Goal: Task Accomplishment & Management: Manage account settings

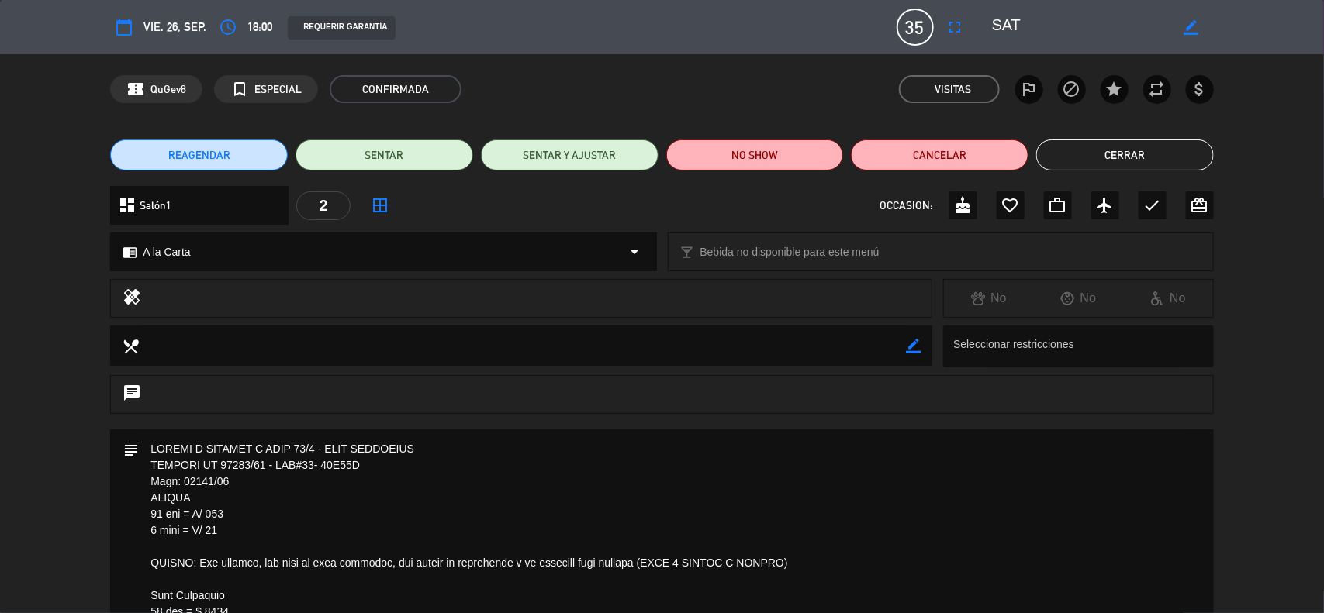
click at [1098, 156] on button "Cerrar" at bounding box center [1125, 155] width 178 height 31
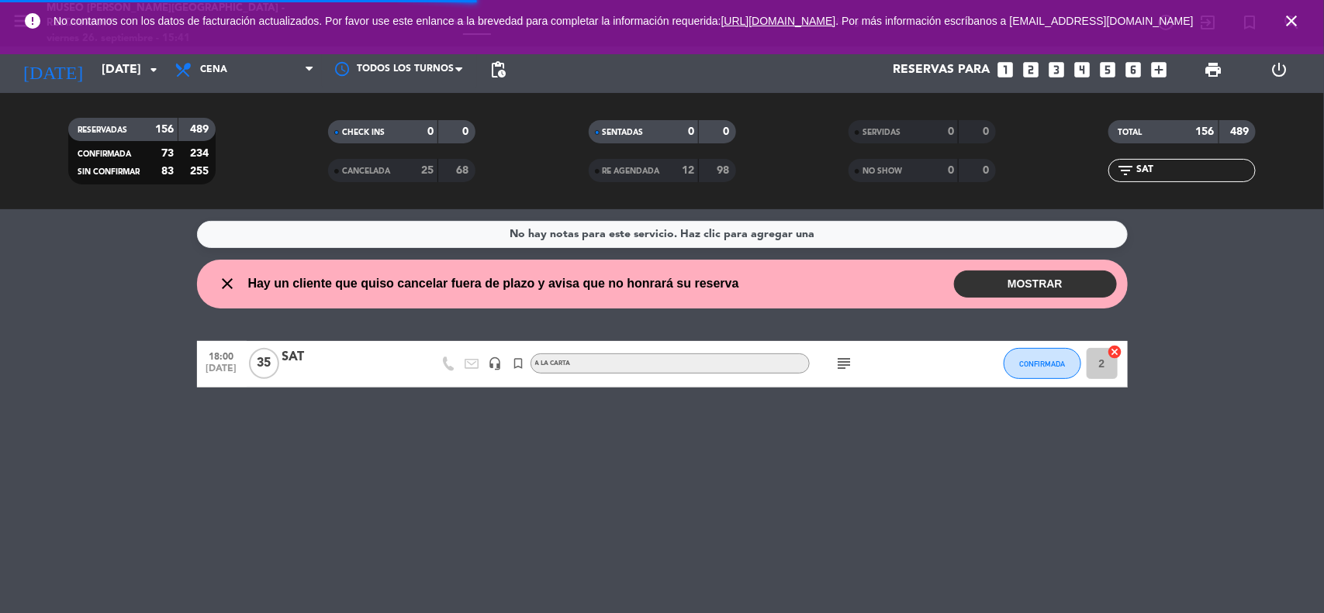
click at [1293, 29] on icon "close" at bounding box center [1291, 21] width 19 height 19
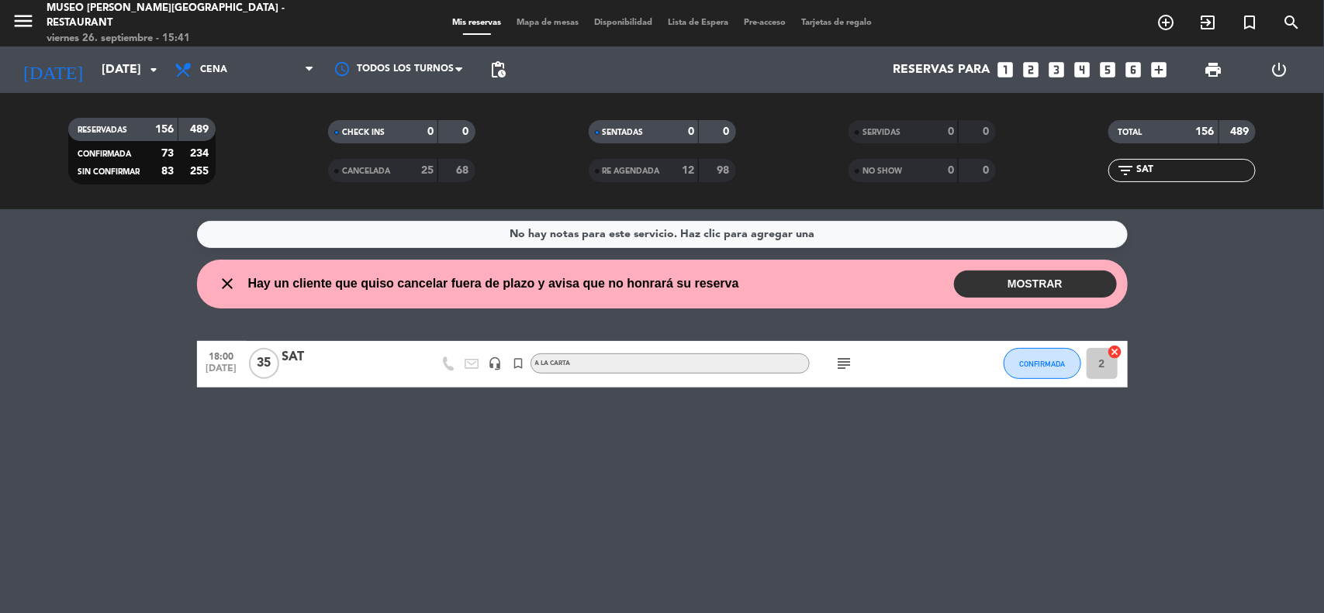
drag, startPoint x: 1172, startPoint y: 164, endPoint x: 1099, endPoint y: 172, distance: 74.1
click at [1099, 172] on div "filter_list SAT" at bounding box center [1182, 170] width 260 height 23
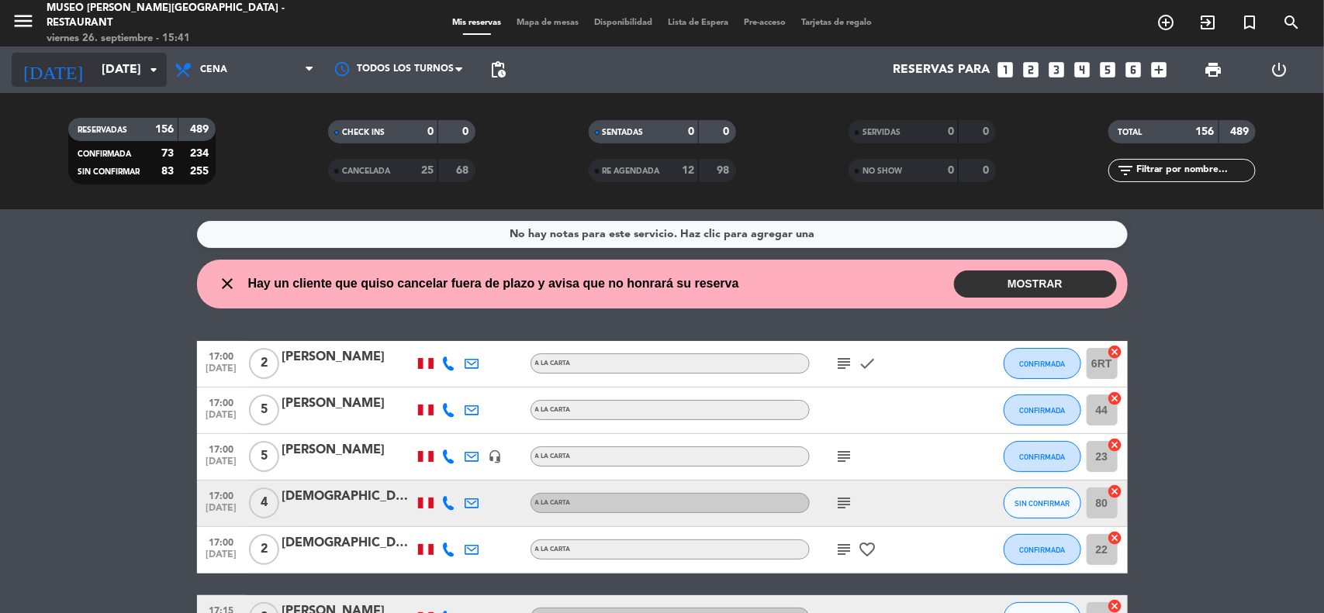
click at [119, 66] on input "[DATE]" at bounding box center [176, 70] width 164 height 30
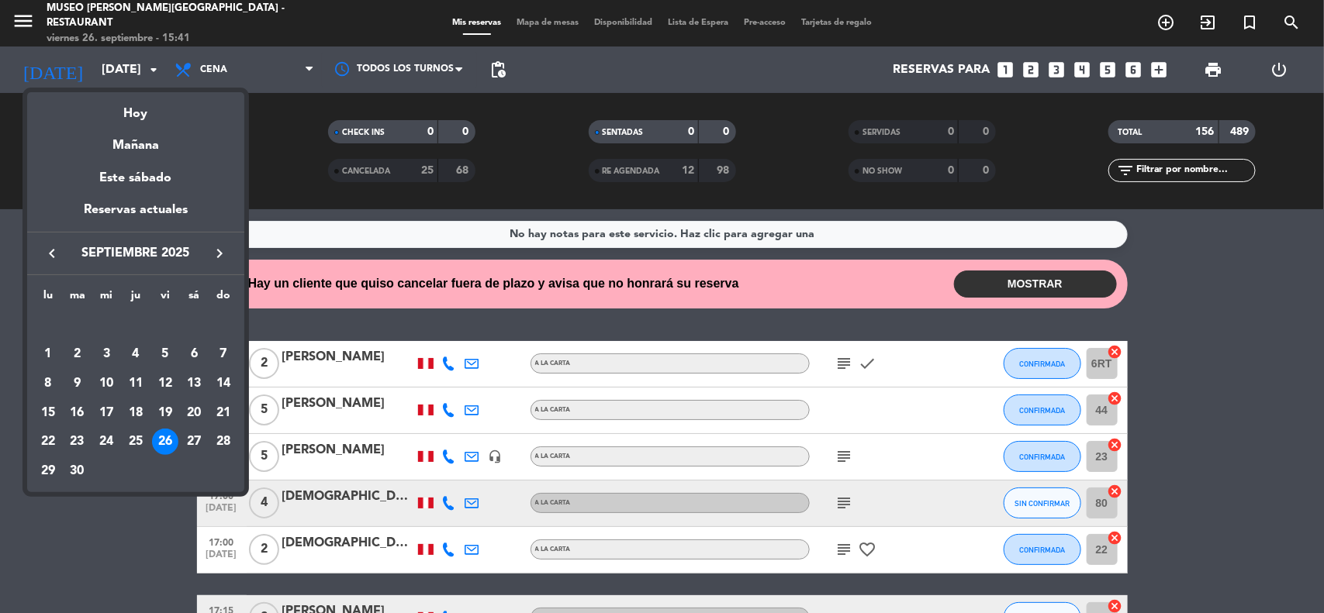
click at [211, 253] on icon "keyboard_arrow_right" at bounding box center [219, 253] width 19 height 19
click at [495, 68] on div at bounding box center [662, 306] width 1324 height 613
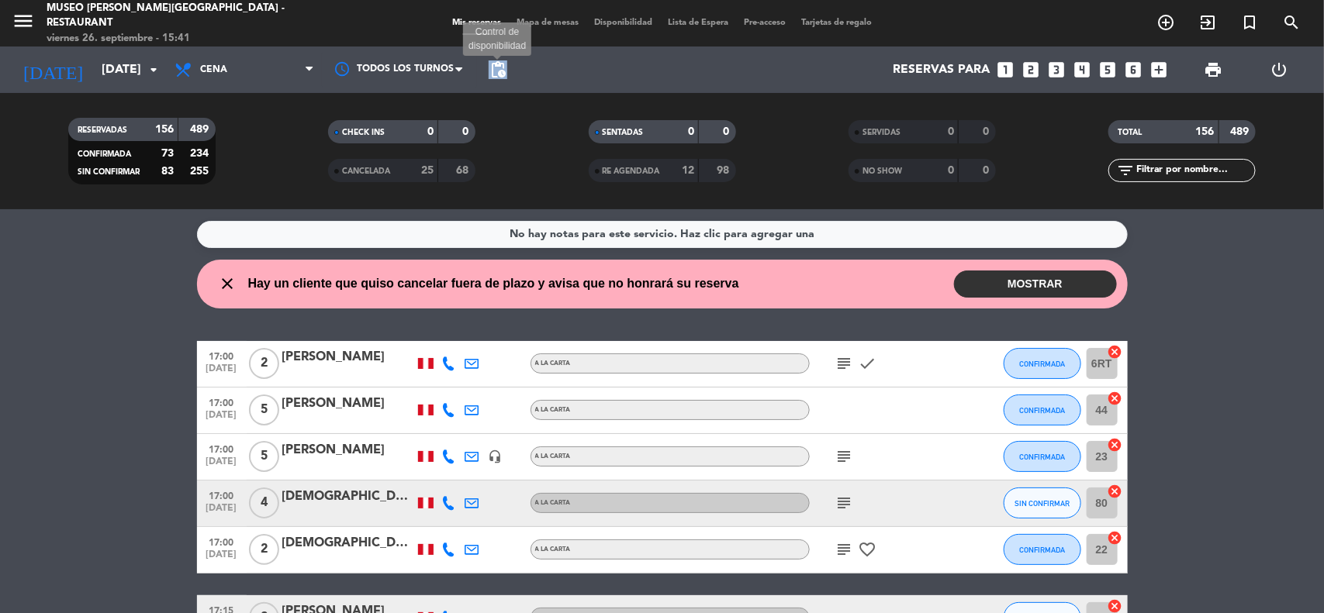
click at [495, 68] on span "pending_actions" at bounding box center [497, 69] width 19 height 19
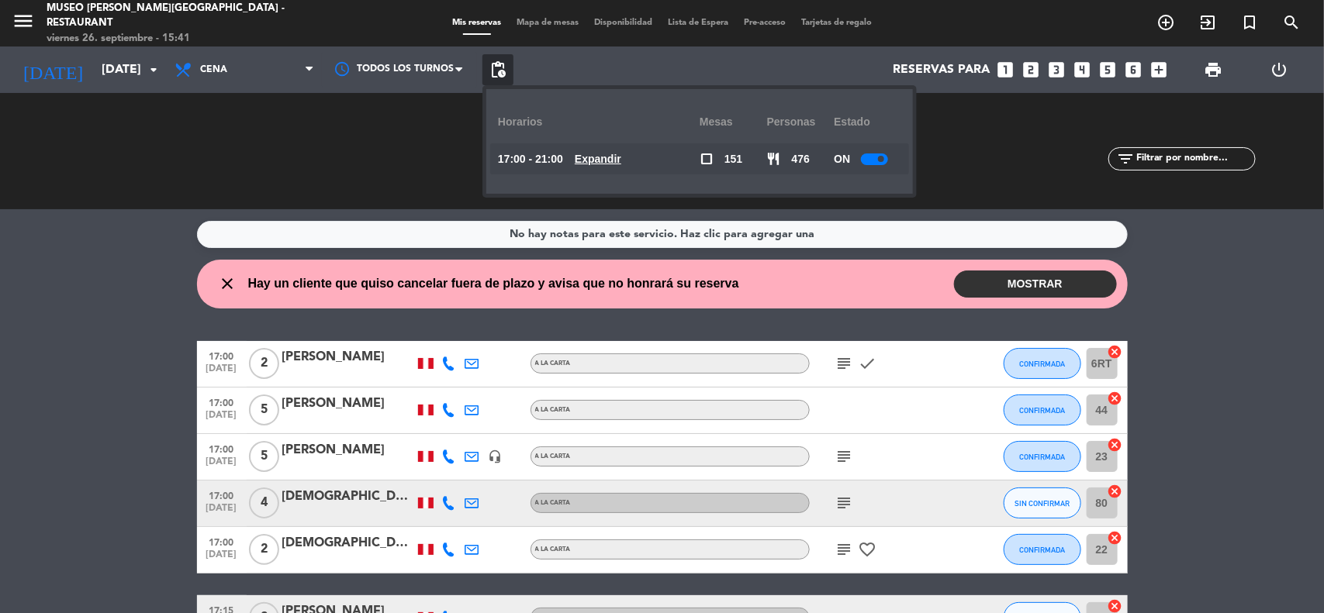
click at [602, 160] on u "Expandir" at bounding box center [598, 159] width 47 height 12
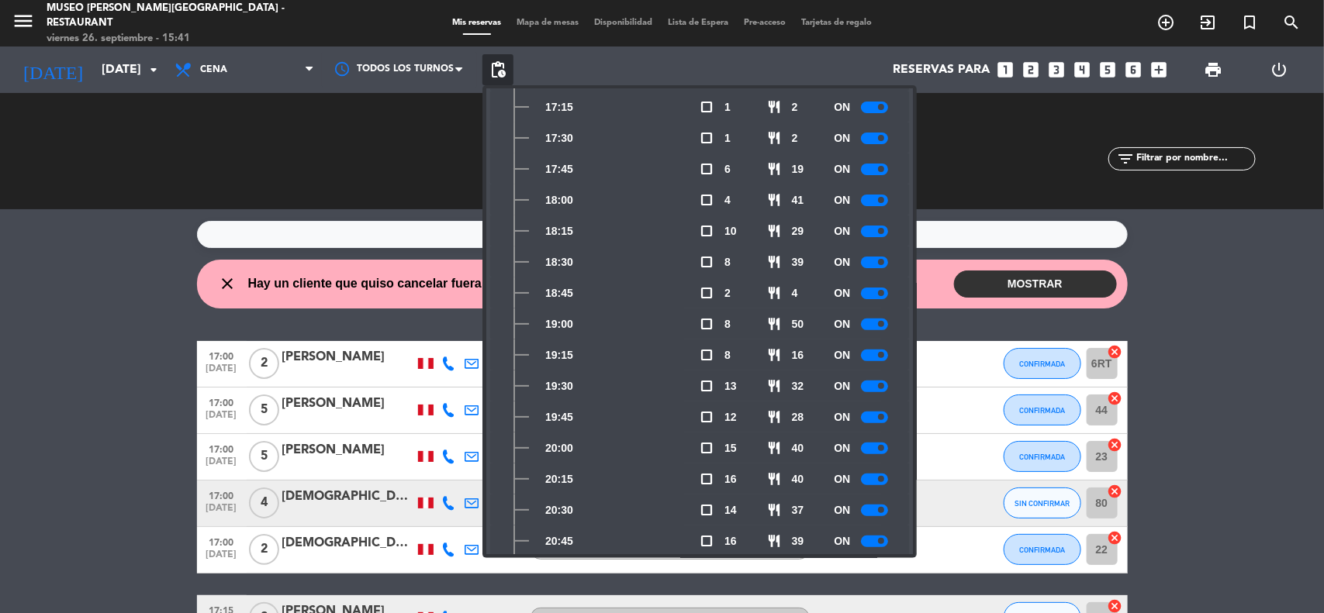
scroll to position [167, 0]
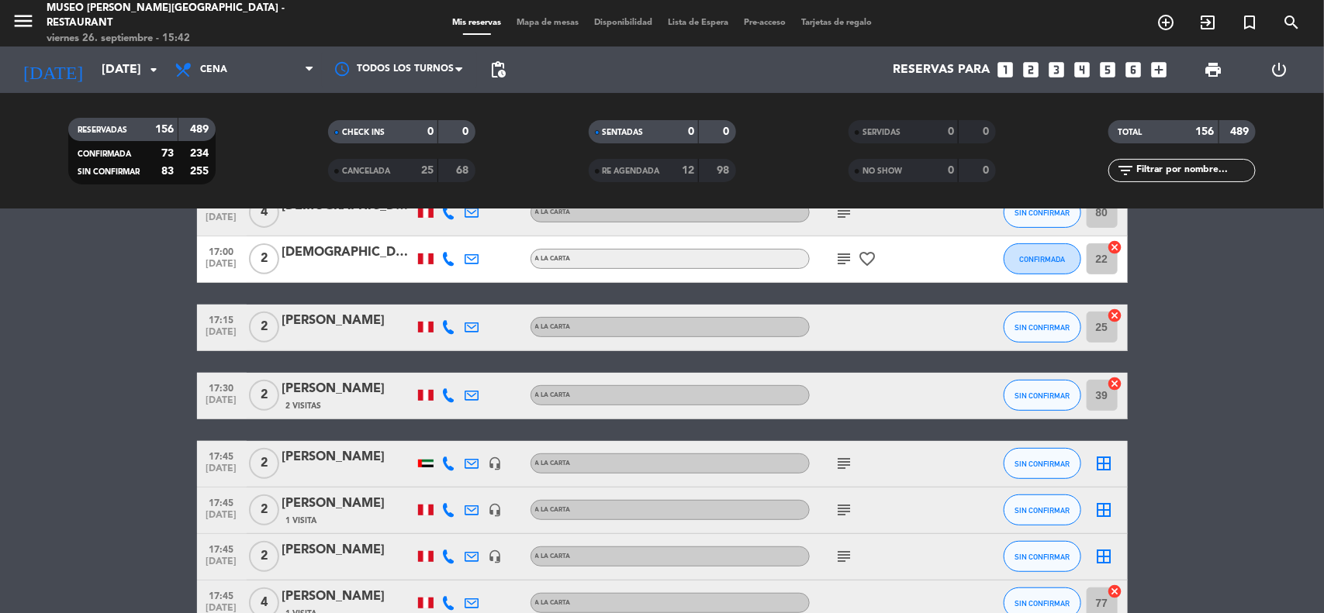
scroll to position [0, 0]
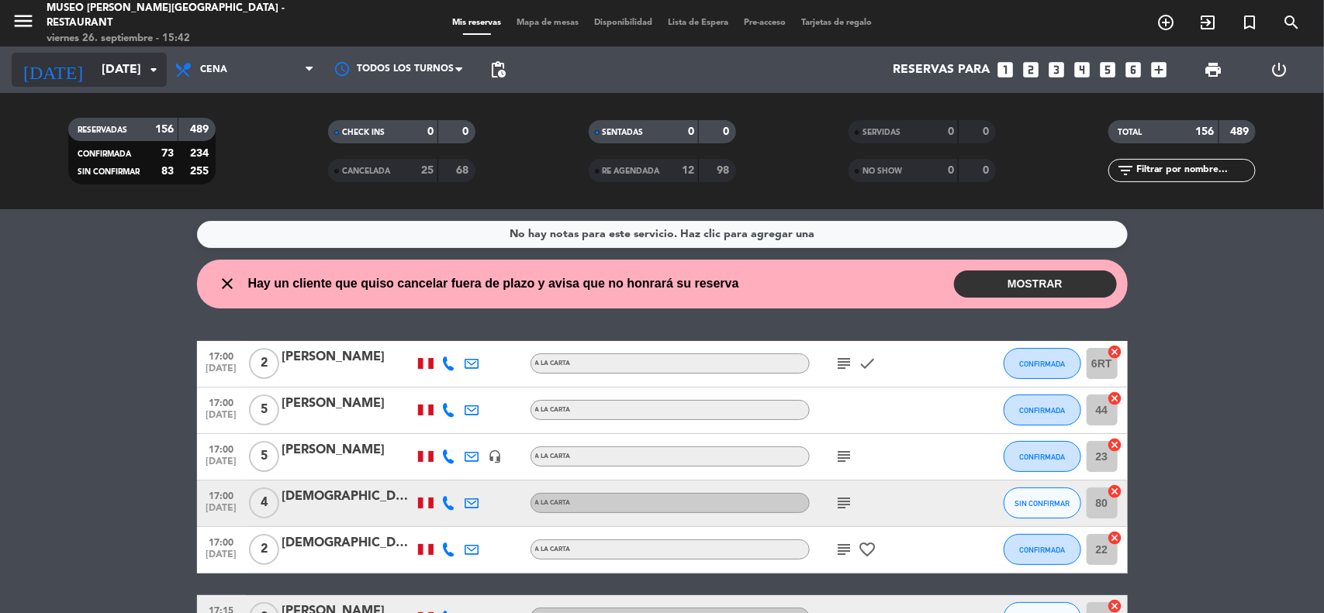
click at [95, 72] on input "[DATE]" at bounding box center [176, 70] width 164 height 30
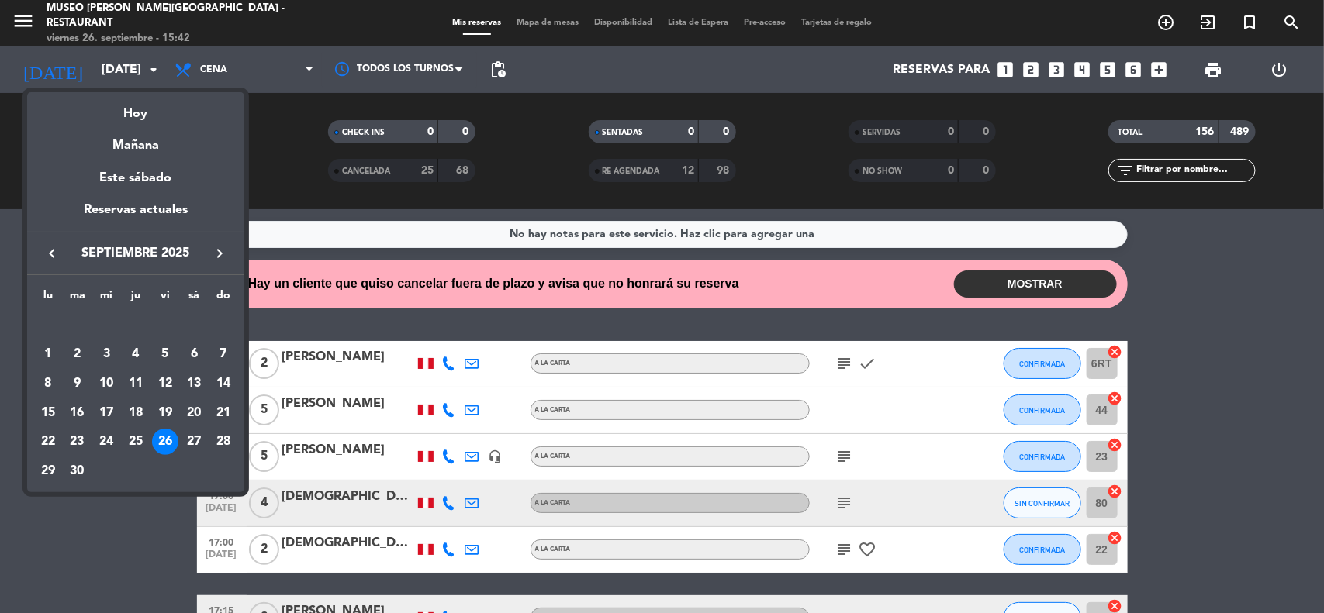
click at [216, 256] on icon "keyboard_arrow_right" at bounding box center [219, 253] width 19 height 19
click at [140, 354] on div "2" at bounding box center [136, 354] width 26 height 26
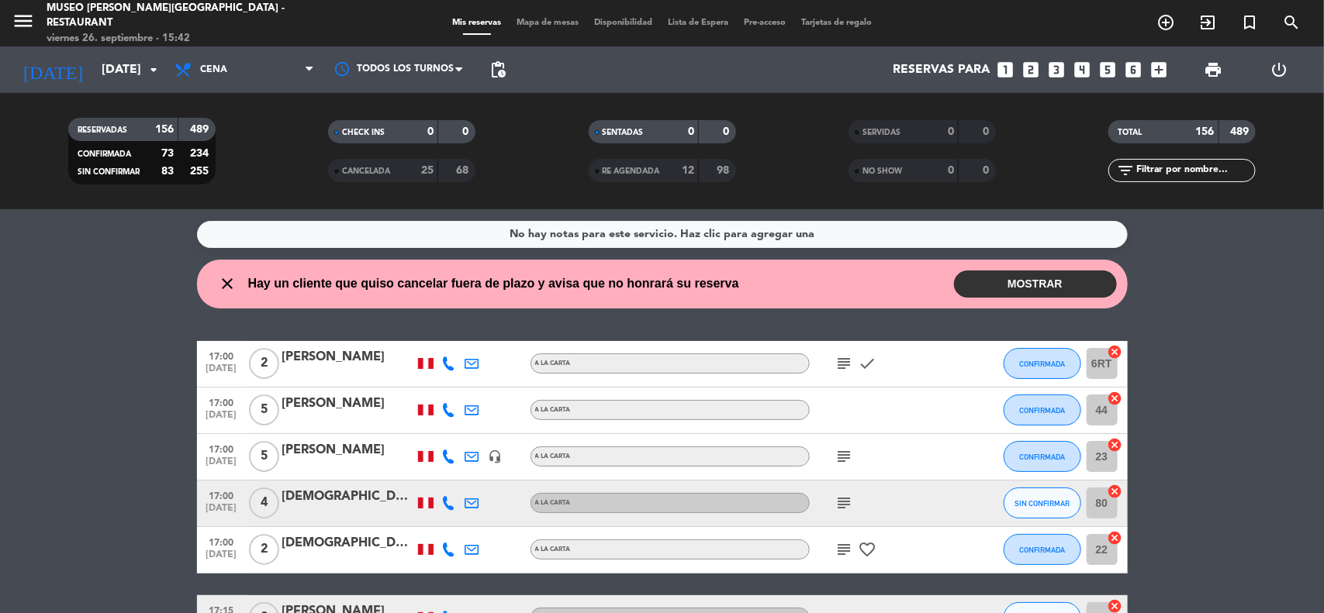
type input "[DEMOGRAPHIC_DATA][DATE]"
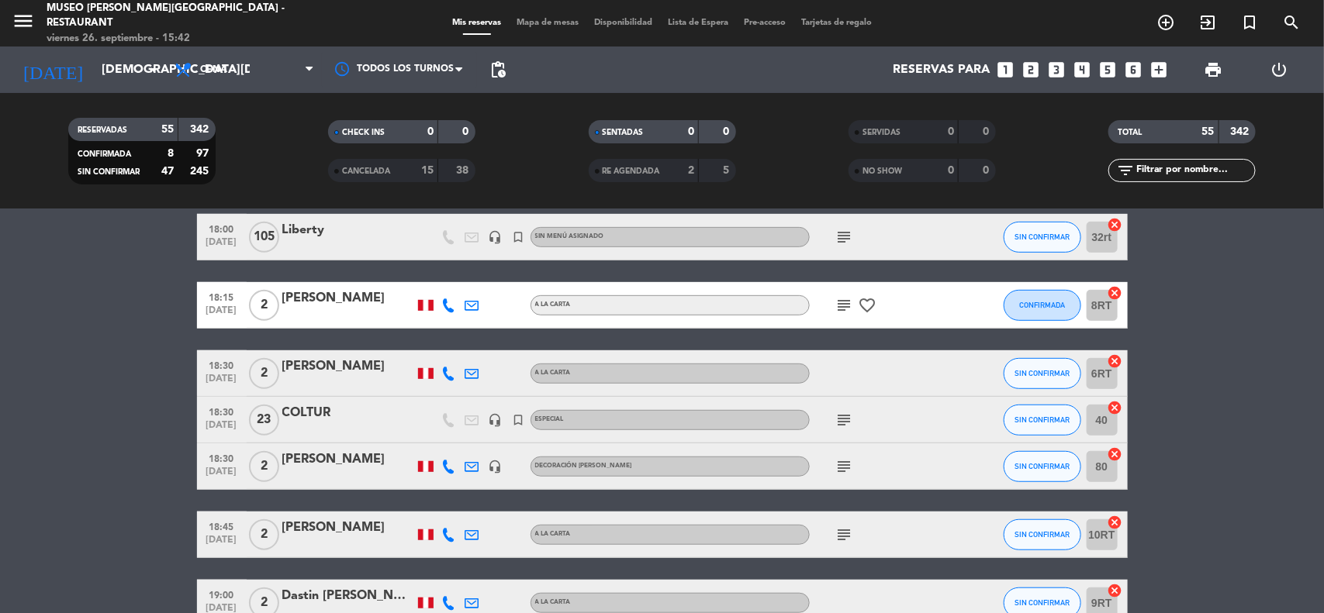
scroll to position [388, 0]
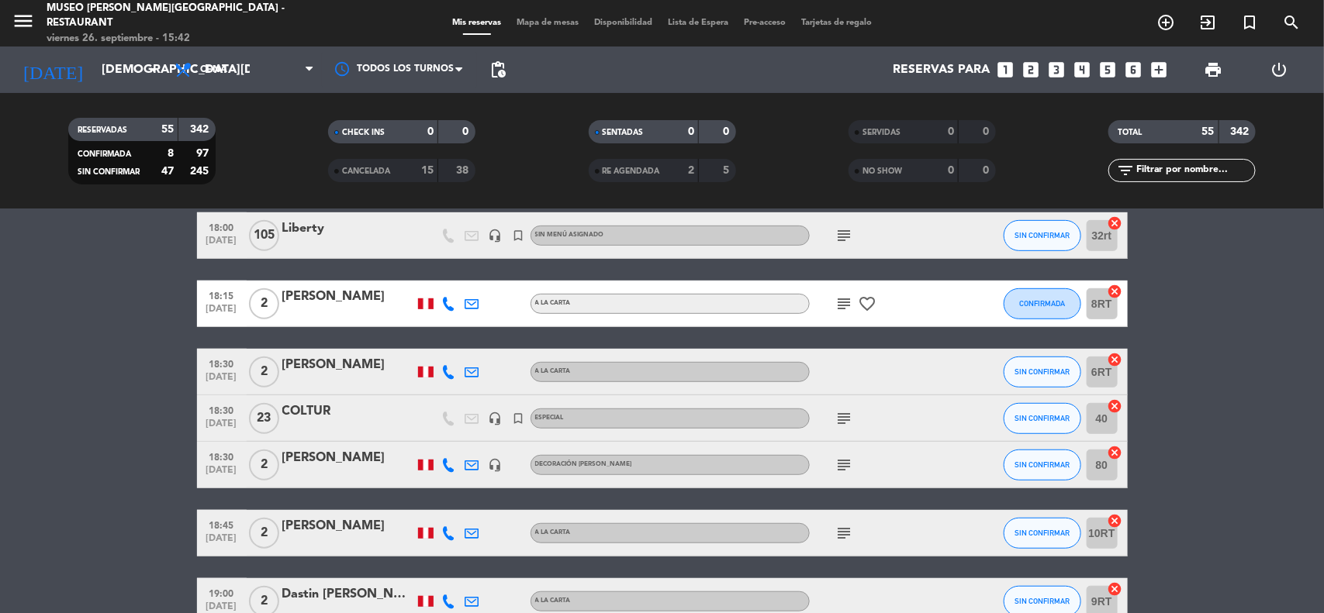
click at [846, 465] on icon "subject" at bounding box center [844, 465] width 19 height 19
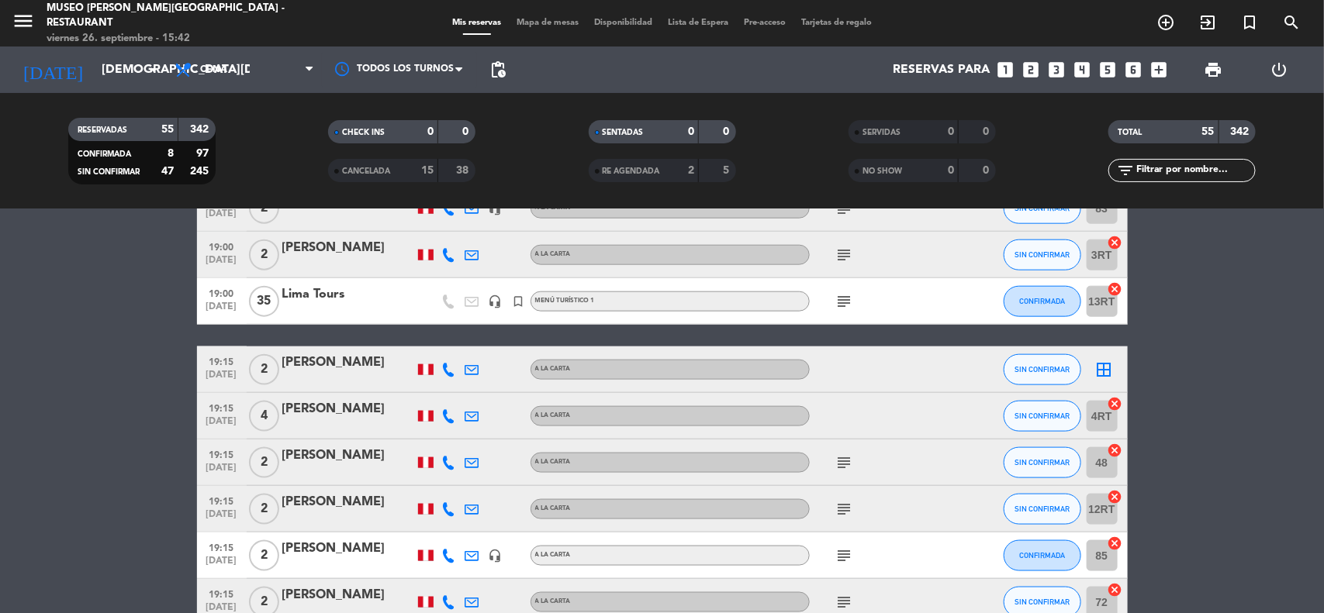
scroll to position [872, 0]
